Goal: Navigation & Orientation: Understand site structure

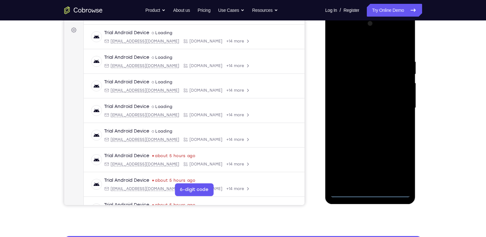
scroll to position [92, 0]
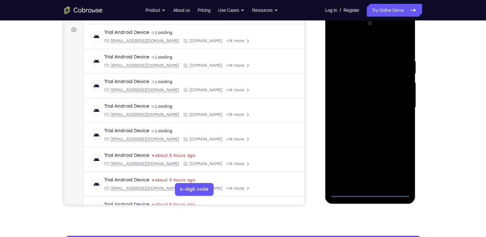
click at [371, 192] on div at bounding box center [370, 107] width 80 height 179
click at [372, 195] on div at bounding box center [370, 107] width 80 height 179
click at [397, 161] on div at bounding box center [370, 107] width 80 height 179
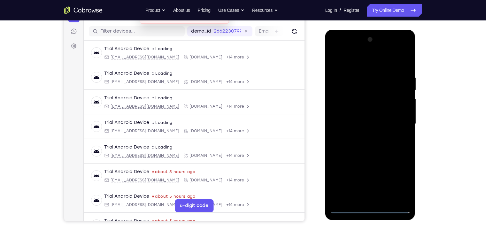
scroll to position [75, 0]
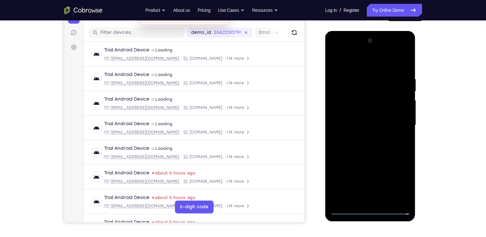
click at [336, 49] on div at bounding box center [370, 125] width 80 height 179
click at [399, 125] on div at bounding box center [370, 125] width 80 height 179
click at [364, 139] on div at bounding box center [370, 125] width 80 height 179
click at [361, 124] on div at bounding box center [370, 125] width 80 height 179
click at [361, 110] on div at bounding box center [370, 125] width 80 height 179
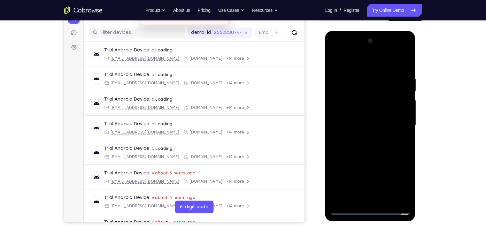
click at [378, 125] on div at bounding box center [370, 125] width 80 height 179
drag, startPoint x: 46, startPoint y: 116, endPoint x: 432, endPoint y: 86, distance: 387.3
click at [432, 86] on div "Your Support Agent Your Customer Web iOS Android Next Steps We’d be happy to gi…" at bounding box center [243, 156] width 409 height 421
click at [379, 149] on div at bounding box center [370, 125] width 80 height 179
click at [383, 199] on div at bounding box center [370, 125] width 80 height 179
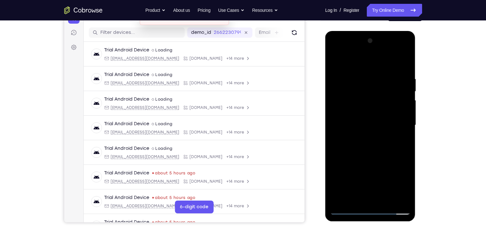
click at [378, 159] on div at bounding box center [370, 125] width 80 height 179
click at [386, 116] on div at bounding box center [370, 125] width 80 height 179
drag, startPoint x: 390, startPoint y: 127, endPoint x: 393, endPoint y: 161, distance: 34.0
click at [393, 161] on div at bounding box center [370, 125] width 80 height 179
drag, startPoint x: 390, startPoint y: 133, endPoint x: 387, endPoint y: 185, distance: 51.8
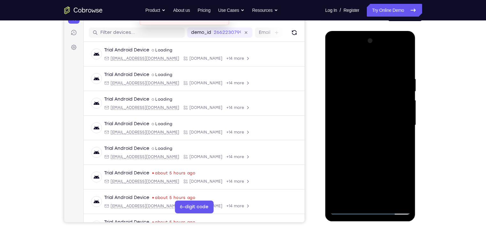
click at [387, 185] on div at bounding box center [370, 125] width 80 height 179
drag, startPoint x: 380, startPoint y: 139, endPoint x: 388, endPoint y: 197, distance: 58.9
click at [388, 197] on div at bounding box center [370, 125] width 80 height 179
drag, startPoint x: 376, startPoint y: 116, endPoint x: 377, endPoint y: 165, distance: 48.9
click at [377, 165] on div at bounding box center [370, 125] width 80 height 179
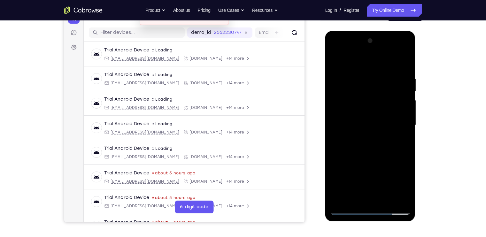
drag, startPoint x: 391, startPoint y: 106, endPoint x: 397, endPoint y: 152, distance: 46.3
click at [397, 152] on div at bounding box center [370, 125] width 80 height 179
drag, startPoint x: 398, startPoint y: 95, endPoint x: 400, endPoint y: 142, distance: 47.0
click at [400, 142] on div at bounding box center [370, 125] width 80 height 179
drag, startPoint x: 69, startPoint y: 81, endPoint x: 431, endPoint y: 97, distance: 361.6
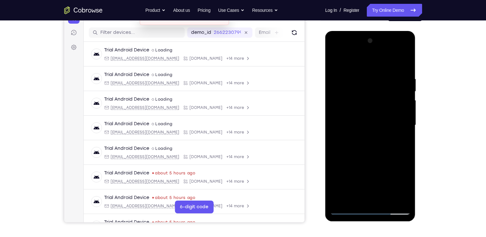
click at [431, 97] on div "Your Support Agent Your Customer Web iOS Android Next Steps We’d be happy to gi…" at bounding box center [243, 156] width 409 height 421
drag, startPoint x: 392, startPoint y: 139, endPoint x: 386, endPoint y: 101, distance: 38.8
click at [386, 101] on div at bounding box center [370, 125] width 80 height 179
drag, startPoint x: 386, startPoint y: 101, endPoint x: 375, endPoint y: 79, distance: 24.7
click at [375, 79] on div at bounding box center [370, 125] width 80 height 179
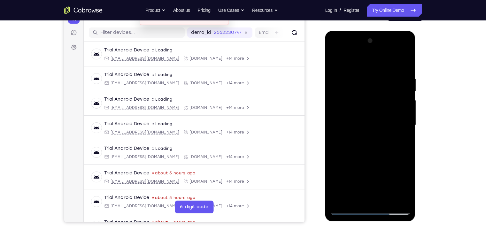
drag, startPoint x: 360, startPoint y: 145, endPoint x: 352, endPoint y: 96, distance: 50.3
click at [352, 96] on div at bounding box center [370, 125] width 80 height 179
drag, startPoint x: 354, startPoint y: 149, endPoint x: 352, endPoint y: 117, distance: 32.9
click at [352, 117] on div at bounding box center [370, 125] width 80 height 179
drag, startPoint x: 399, startPoint y: 146, endPoint x: 400, endPoint y: 90, distance: 55.9
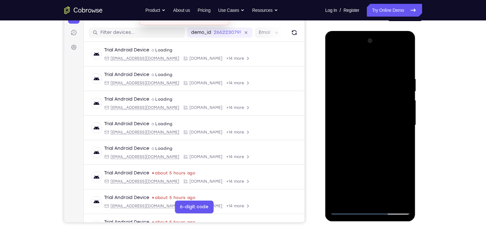
click at [400, 90] on div at bounding box center [370, 125] width 80 height 179
drag, startPoint x: 393, startPoint y: 147, endPoint x: 388, endPoint y: 62, distance: 85.1
click at [388, 62] on div at bounding box center [370, 125] width 80 height 179
drag, startPoint x: 381, startPoint y: 149, endPoint x: 379, endPoint y: 77, distance: 71.6
click at [379, 77] on div at bounding box center [370, 125] width 80 height 179
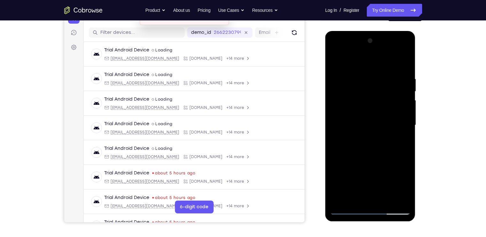
drag, startPoint x: 378, startPoint y: 160, endPoint x: 380, endPoint y: 74, distance: 86.0
click at [380, 74] on div at bounding box center [370, 125] width 80 height 179
drag, startPoint x: 370, startPoint y: 159, endPoint x: 375, endPoint y: 58, distance: 100.4
click at [375, 58] on div at bounding box center [370, 125] width 80 height 179
drag, startPoint x: 364, startPoint y: 174, endPoint x: 364, endPoint y: 91, distance: 83.7
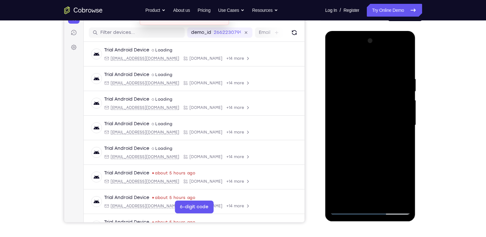
click at [364, 91] on div at bounding box center [370, 125] width 80 height 179
drag, startPoint x: 366, startPoint y: 106, endPoint x: 368, endPoint y: 149, distance: 42.5
click at [368, 149] on div at bounding box center [370, 125] width 80 height 179
drag, startPoint x: 382, startPoint y: 113, endPoint x: 383, endPoint y: 154, distance: 40.9
click at [383, 154] on div at bounding box center [370, 125] width 80 height 179
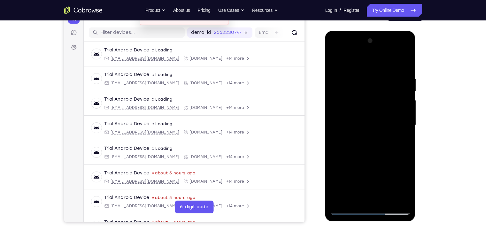
drag, startPoint x: 383, startPoint y: 154, endPoint x: 386, endPoint y: 77, distance: 77.0
drag, startPoint x: 386, startPoint y: 77, endPoint x: 406, endPoint y: 121, distance: 49.0
click at [406, 121] on div at bounding box center [370, 125] width 80 height 179
drag, startPoint x: 395, startPoint y: 144, endPoint x: 390, endPoint y: 73, distance: 71.1
click at [390, 73] on div at bounding box center [370, 125] width 80 height 179
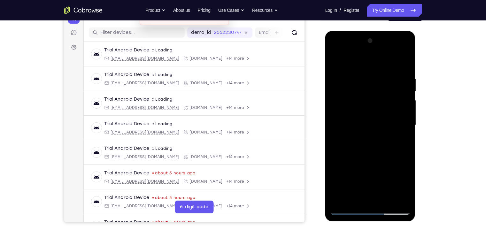
click at [355, 197] on div at bounding box center [370, 125] width 80 height 179
drag, startPoint x: 367, startPoint y: 88, endPoint x: 364, endPoint y: 140, distance: 51.8
click at [364, 140] on div at bounding box center [370, 125] width 80 height 179
drag, startPoint x: 390, startPoint y: 85, endPoint x: 388, endPoint y: 136, distance: 51.4
click at [388, 136] on div at bounding box center [370, 125] width 80 height 179
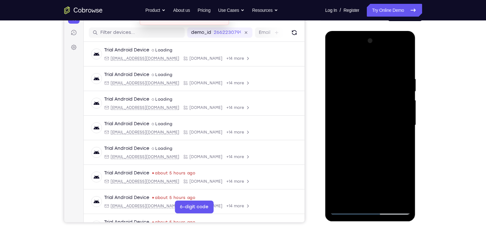
click at [373, 110] on div at bounding box center [370, 125] width 80 height 179
click at [404, 65] on div at bounding box center [370, 125] width 80 height 179
click at [377, 149] on div at bounding box center [370, 125] width 80 height 179
click at [335, 57] on div at bounding box center [370, 125] width 80 height 179
click at [387, 200] on div at bounding box center [370, 125] width 80 height 179
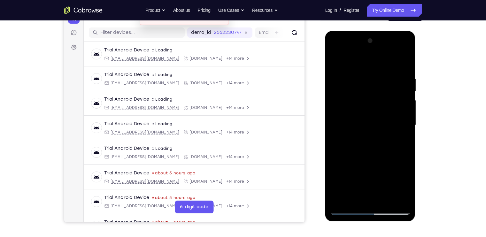
click at [386, 116] on div at bounding box center [370, 125] width 80 height 179
drag, startPoint x: 375, startPoint y: 113, endPoint x: 377, endPoint y: 180, distance: 66.5
click at [377, 180] on div at bounding box center [370, 125] width 80 height 179
drag, startPoint x: 387, startPoint y: 114, endPoint x: 386, endPoint y: 179, distance: 64.8
click at [386, 179] on div at bounding box center [370, 125] width 80 height 179
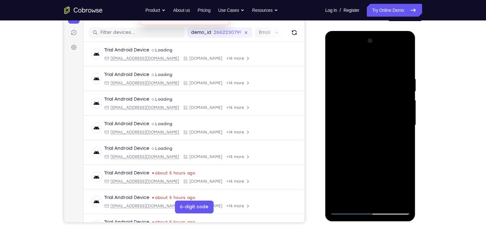
drag, startPoint x: 386, startPoint y: 113, endPoint x: 386, endPoint y: 173, distance: 60.0
click at [386, 173] on div at bounding box center [370, 125] width 80 height 179
drag, startPoint x: 386, startPoint y: 173, endPoint x: 380, endPoint y: 93, distance: 79.8
drag, startPoint x: 380, startPoint y: 93, endPoint x: 397, endPoint y: 110, distance: 24.2
click at [397, 110] on div at bounding box center [370, 125] width 80 height 179
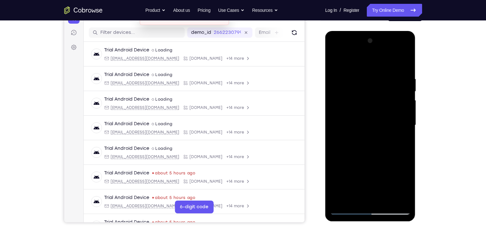
drag, startPoint x: 393, startPoint y: 146, endPoint x: 385, endPoint y: 99, distance: 47.9
click at [385, 99] on div at bounding box center [370, 125] width 80 height 179
drag, startPoint x: 381, startPoint y: 144, endPoint x: 375, endPoint y: 66, distance: 78.2
click at [375, 66] on div at bounding box center [370, 125] width 80 height 179
drag, startPoint x: 378, startPoint y: 117, endPoint x: 379, endPoint y: 186, distance: 69.0
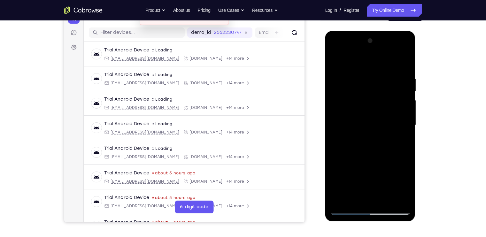
click at [379, 186] on div at bounding box center [370, 125] width 80 height 179
drag, startPoint x: 364, startPoint y: 107, endPoint x: 361, endPoint y: 166, distance: 59.2
click at [361, 166] on div at bounding box center [370, 125] width 80 height 179
drag, startPoint x: 362, startPoint y: 108, endPoint x: 357, endPoint y: 170, distance: 62.2
click at [357, 170] on div at bounding box center [370, 125] width 80 height 179
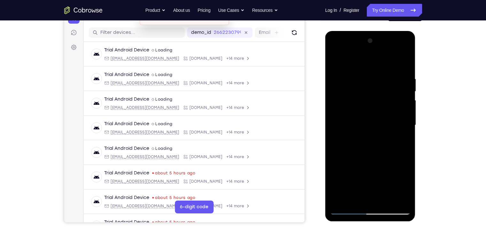
drag, startPoint x: 378, startPoint y: 117, endPoint x: 371, endPoint y: 174, distance: 57.6
click at [371, 174] on div at bounding box center [370, 125] width 80 height 179
drag, startPoint x: 396, startPoint y: 98, endPoint x: 394, endPoint y: 151, distance: 53.1
click at [394, 151] on div at bounding box center [370, 125] width 80 height 179
